Goal: Task Accomplishment & Management: Manage account settings

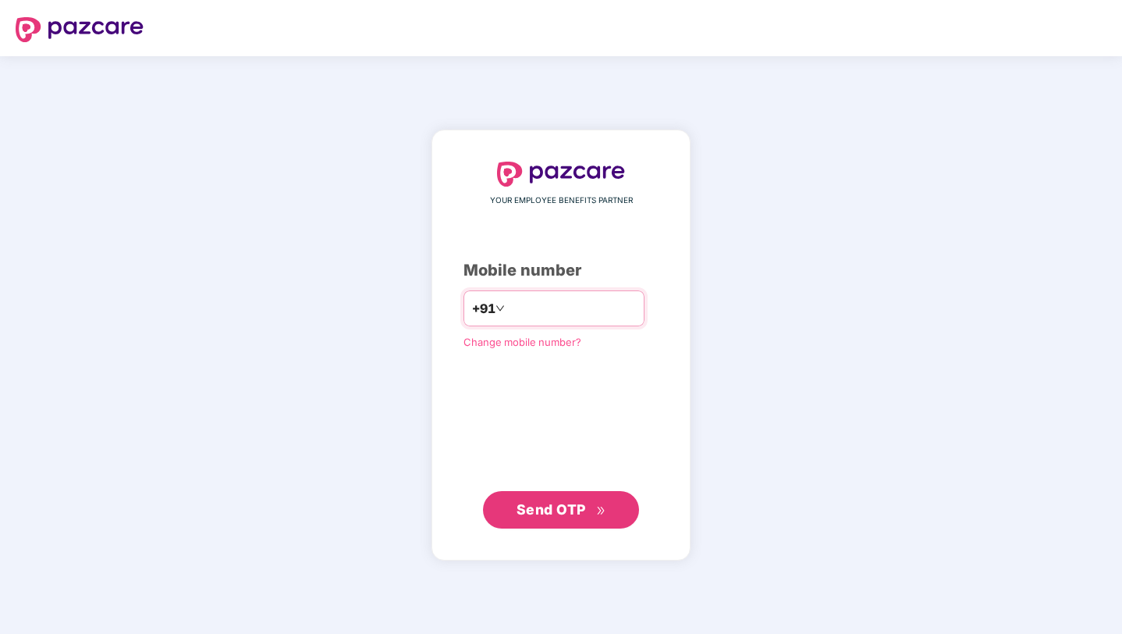
click at [552, 311] on input "number" at bounding box center [572, 308] width 128 height 25
type input "**********"
click at [563, 510] on span "Send OTP" at bounding box center [551, 509] width 69 height 16
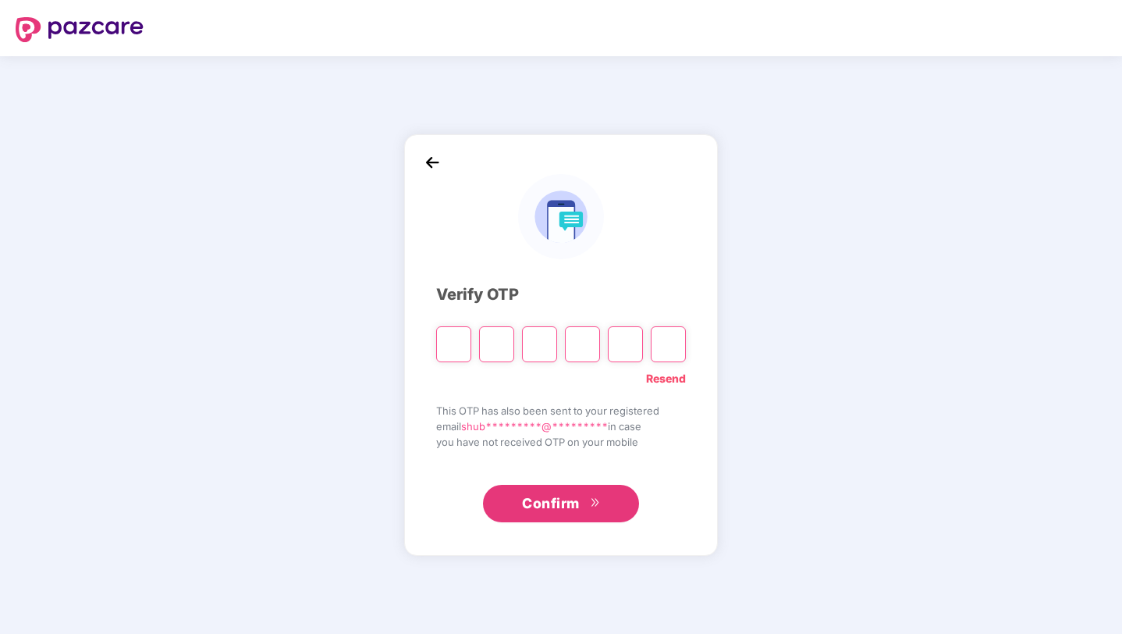
click at [664, 382] on link "Resend" at bounding box center [666, 378] width 40 height 17
click at [463, 348] on input "Please enter verification code. Digit 1" at bounding box center [453, 344] width 35 height 36
type input "*"
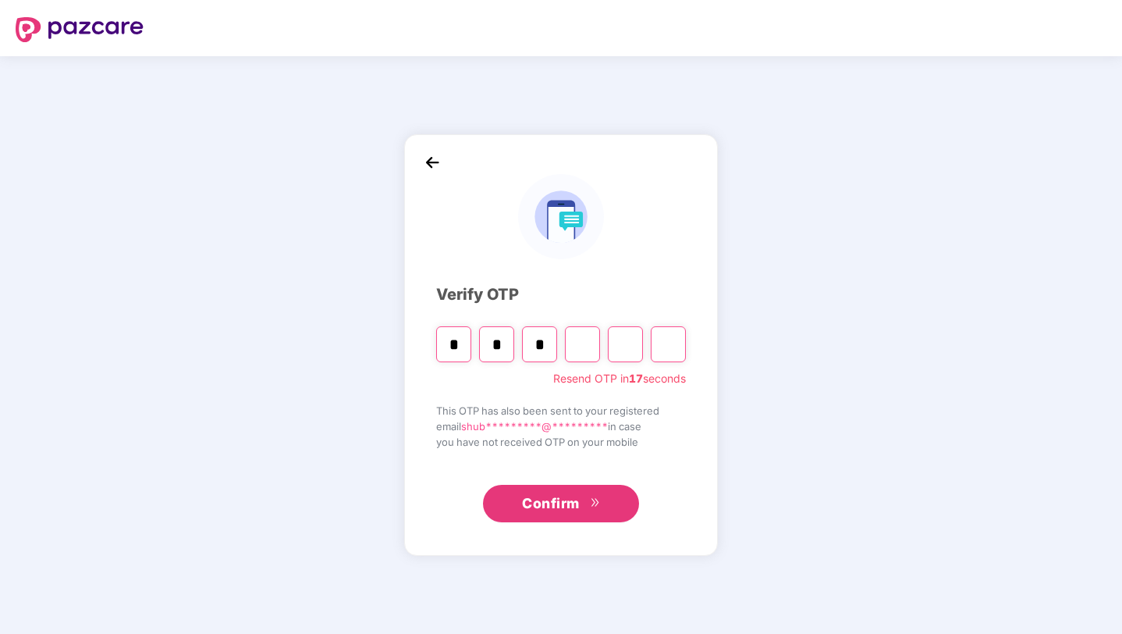
type input "*"
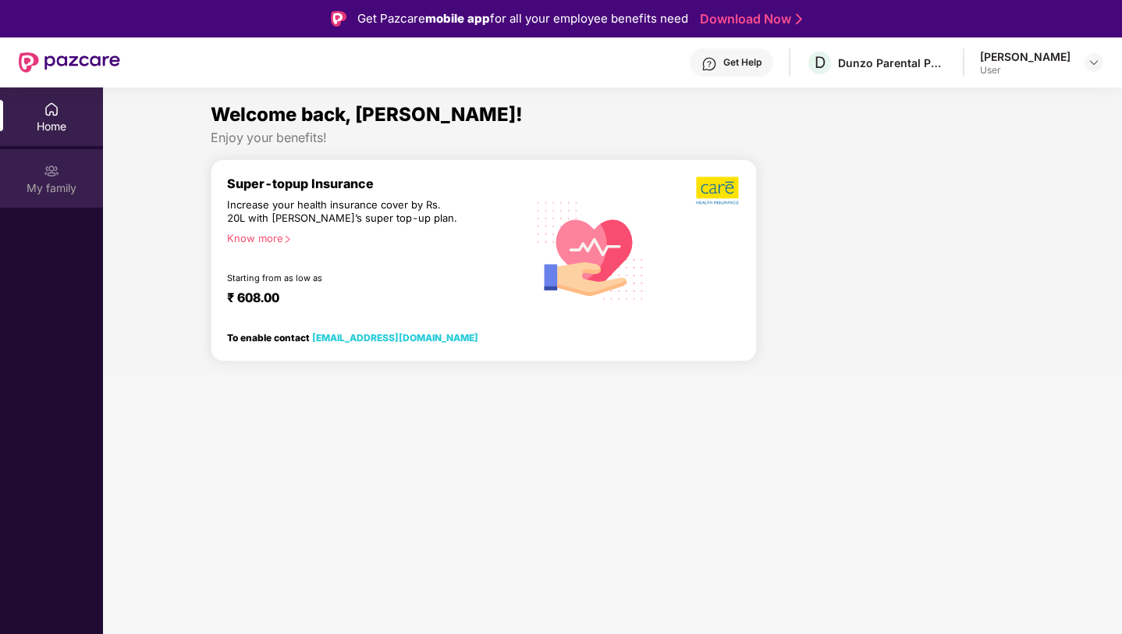
click at [45, 179] on div "My family" at bounding box center [51, 178] width 103 height 59
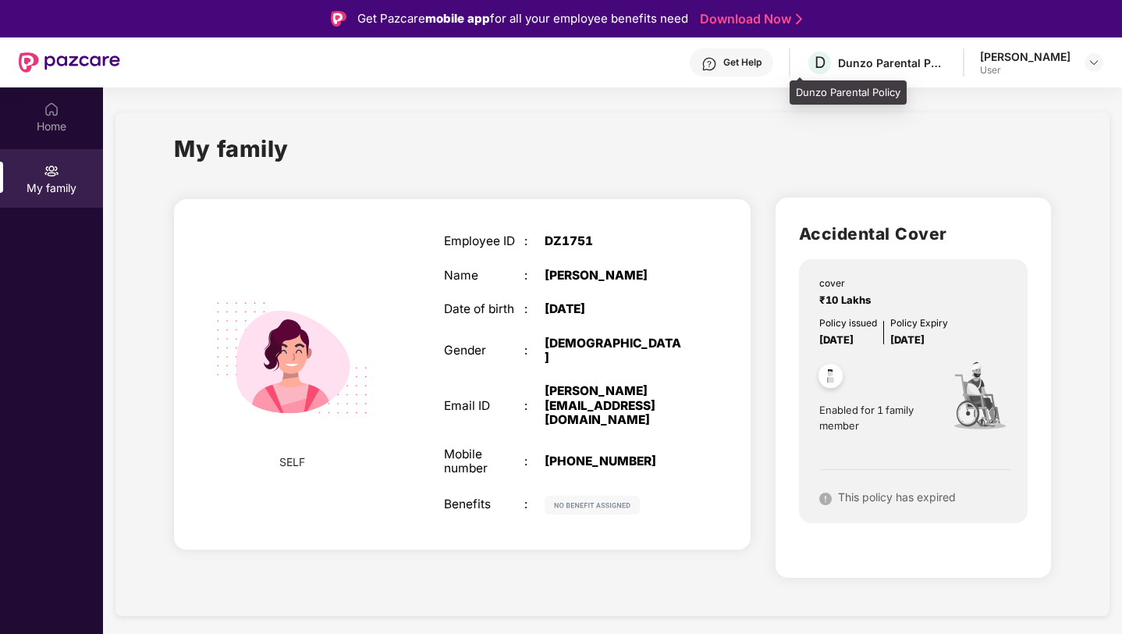
click at [838, 68] on div "Dunzo Parental Policy" at bounding box center [892, 62] width 109 height 15
click at [1096, 65] on img at bounding box center [1094, 62] width 12 height 12
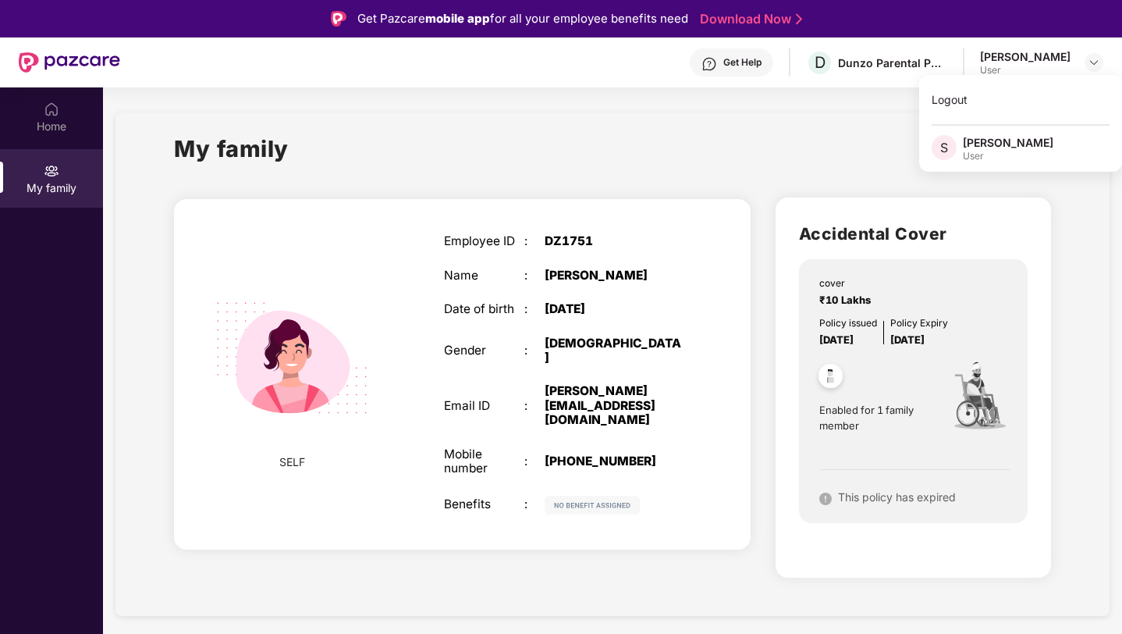
click at [776, 161] on div "My family" at bounding box center [612, 158] width 877 height 54
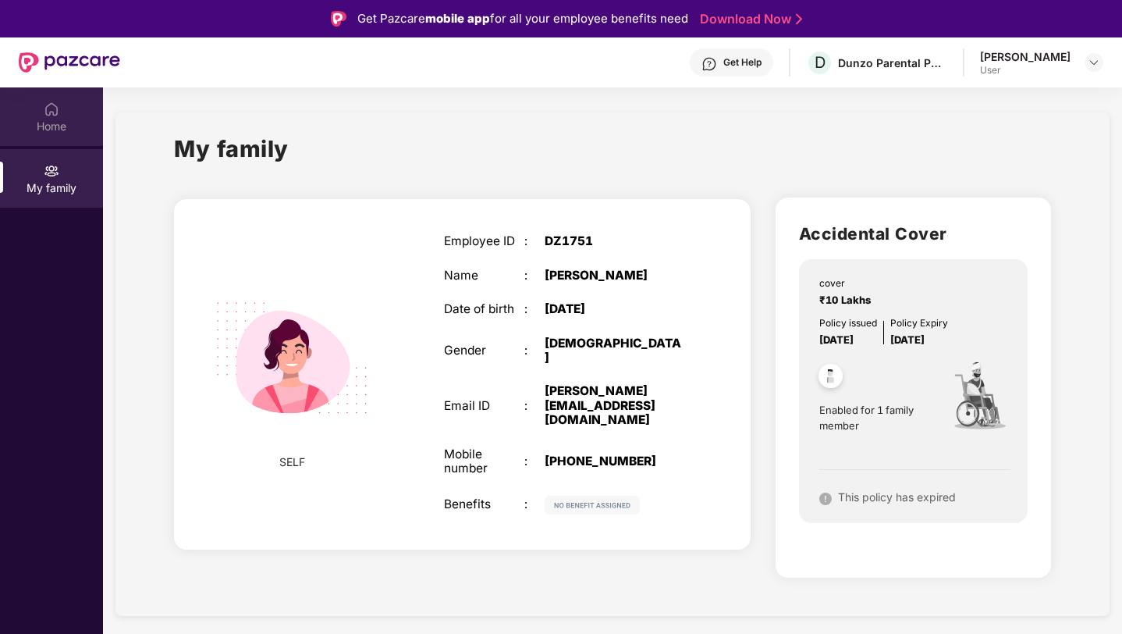
click at [62, 125] on div "Home" at bounding box center [51, 127] width 103 height 16
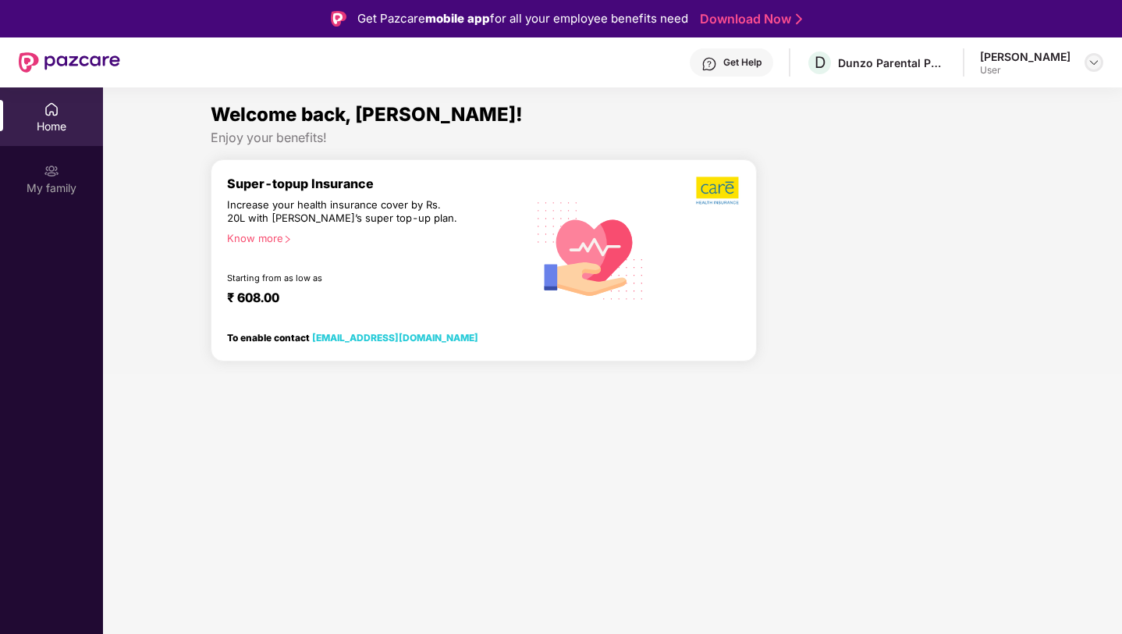
click at [1090, 68] on img at bounding box center [1094, 62] width 12 height 12
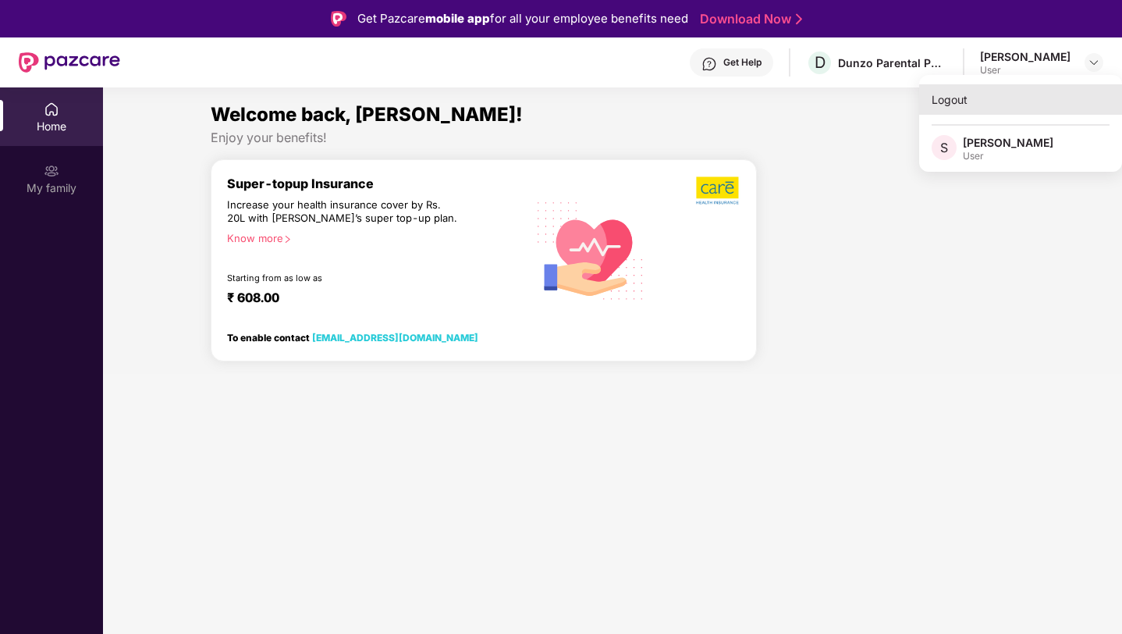
click at [996, 102] on div "Logout" at bounding box center [1020, 99] width 203 height 30
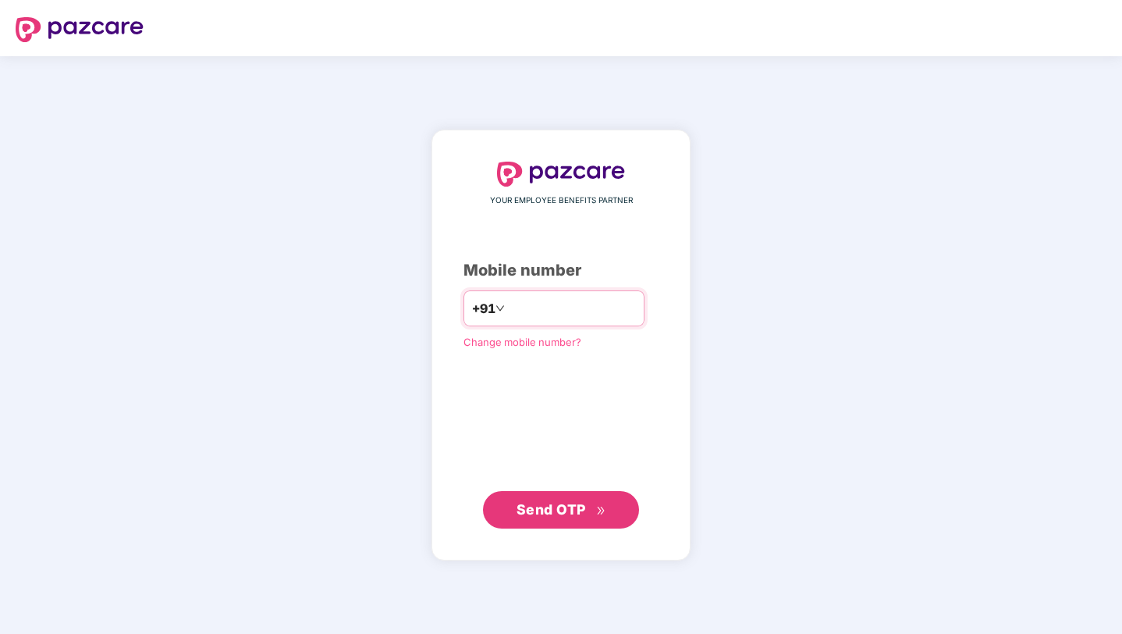
click at [574, 310] on input "number" at bounding box center [572, 308] width 128 height 25
type input "**********"
click at [545, 513] on span "Send OTP" at bounding box center [551, 509] width 69 height 16
